Goal: Information Seeking & Learning: Learn about a topic

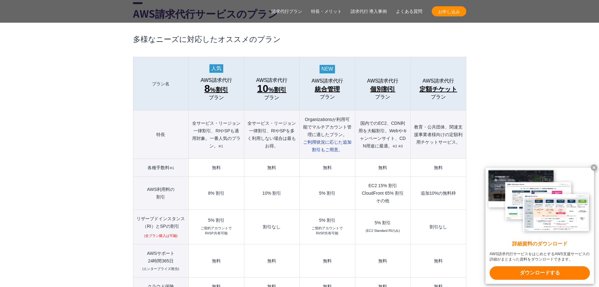
scroll to position [692, 0]
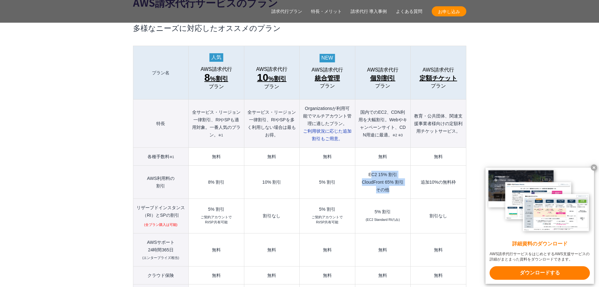
drag, startPoint x: 369, startPoint y: 160, endPoint x: 401, endPoint y: 173, distance: 34.6
click at [401, 173] on td "EC2 15% 割引 CloudFront 65% 割引 その他" at bounding box center [382, 181] width 55 height 33
click at [369, 165] on td "EC2 15% 割引 CloudFront 65% 割引 その他" at bounding box center [382, 181] width 55 height 33
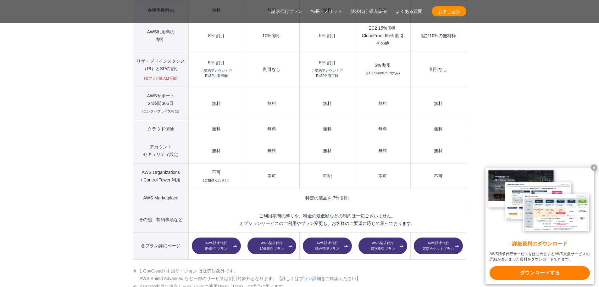
scroll to position [849, 0]
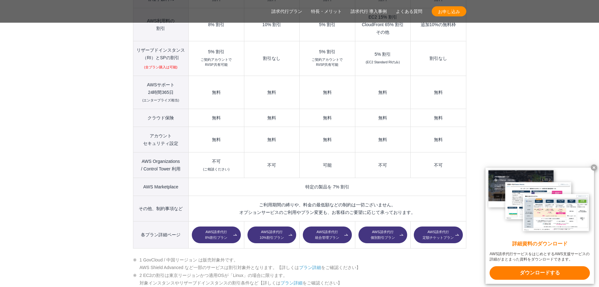
click at [385, 226] on link "AWS請求代行 個別割引プラン" at bounding box center [383, 234] width 49 height 17
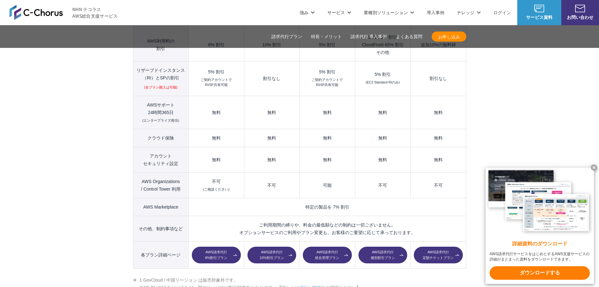
scroll to position [818, 0]
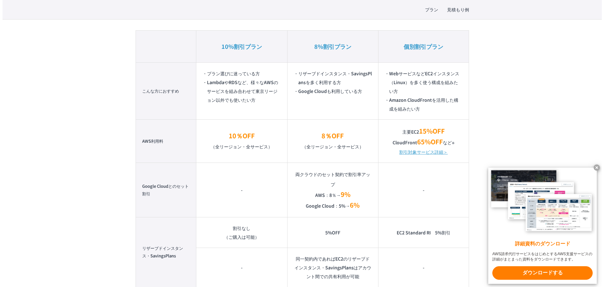
scroll to position [472, 0]
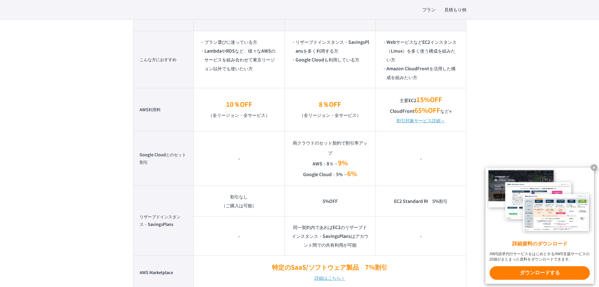
click at [423, 121] on link "割引対象サービス詳細＞" at bounding box center [421, 120] width 48 height 9
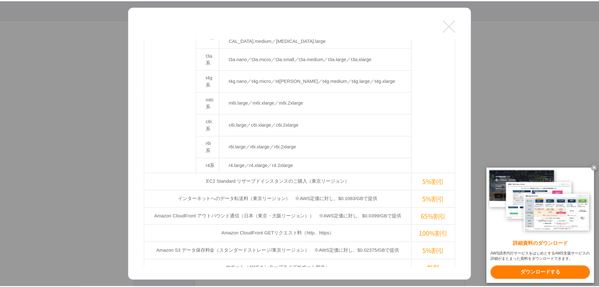
scroll to position [0, 0]
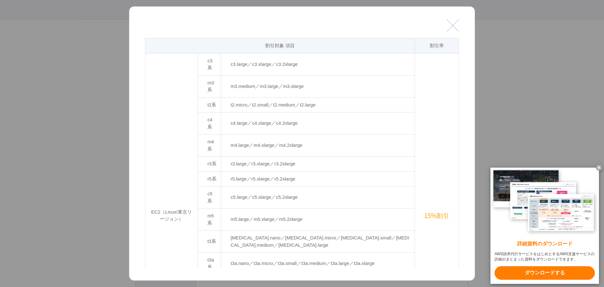
click at [452, 24] on button "閉じる" at bounding box center [452, 25] width 13 height 13
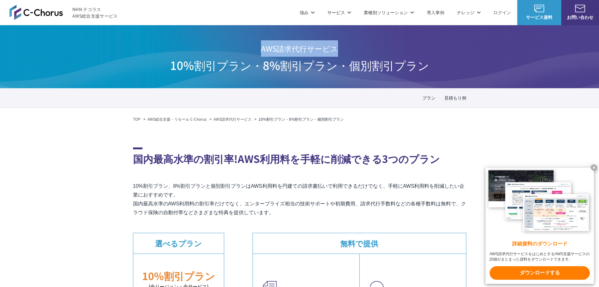
drag, startPoint x: 262, startPoint y: 50, endPoint x: 337, endPoint y: 48, distance: 75.5
click at [337, 48] on span "AWS請求代行サービス" at bounding box center [299, 48] width 259 height 16
copy span "AWS請求代行サービス"
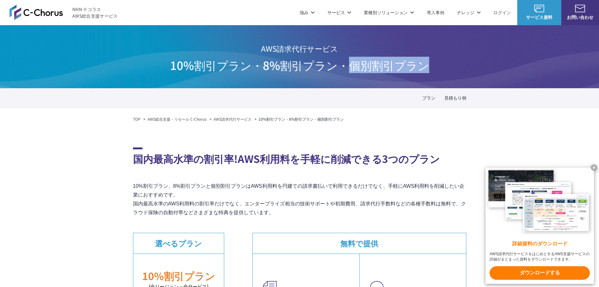
drag, startPoint x: 349, startPoint y: 72, endPoint x: 423, endPoint y: 71, distance: 73.9
click at [423, 71] on span "10%割引プラン・8%割引プラン ・個別割引プラン" at bounding box center [299, 65] width 259 height 16
copy span "個別割引プラン"
